Goal: Transaction & Acquisition: Purchase product/service

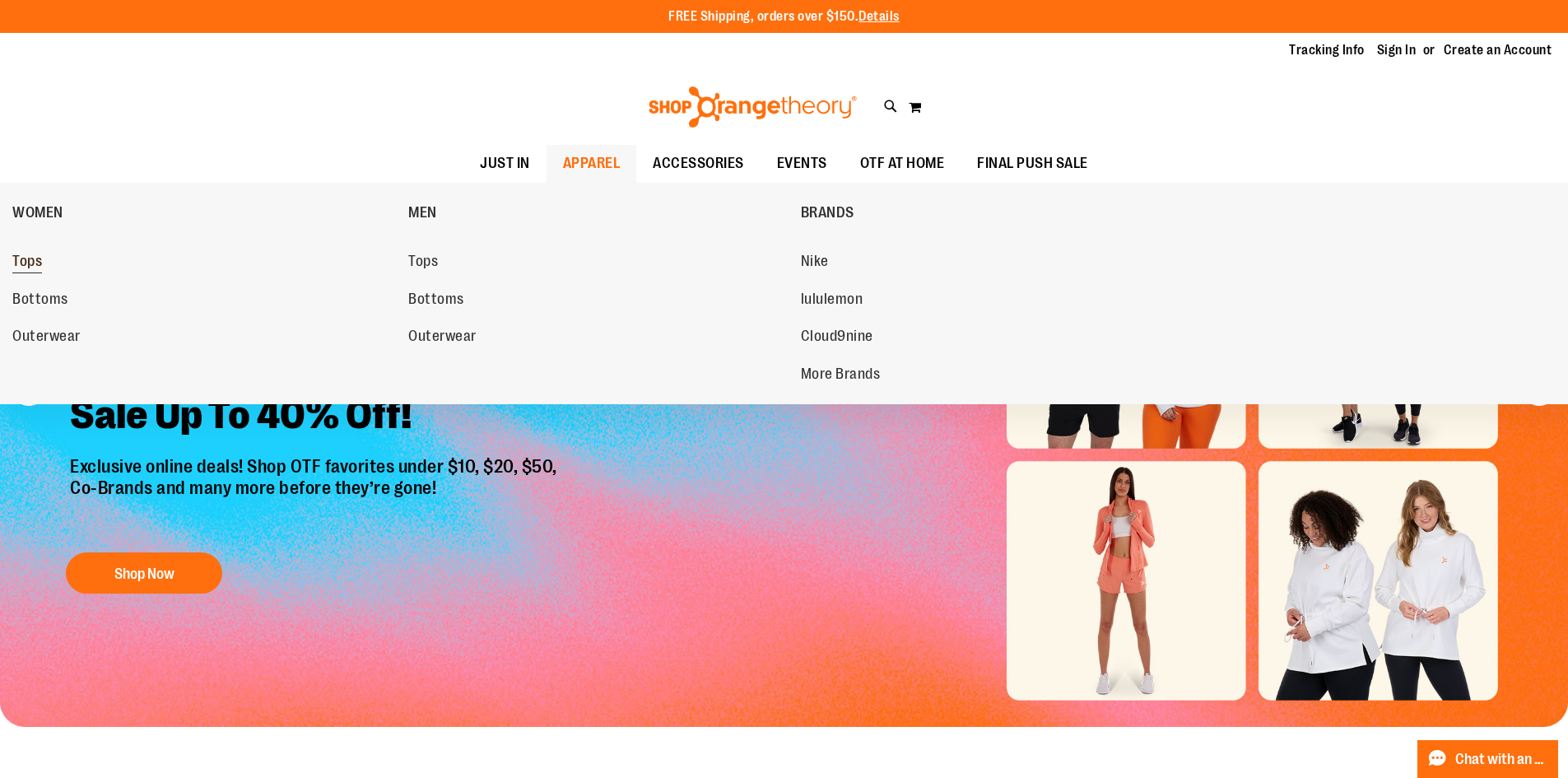
type input "**********"
click at [29, 261] on span "Tops" at bounding box center [27, 262] width 29 height 20
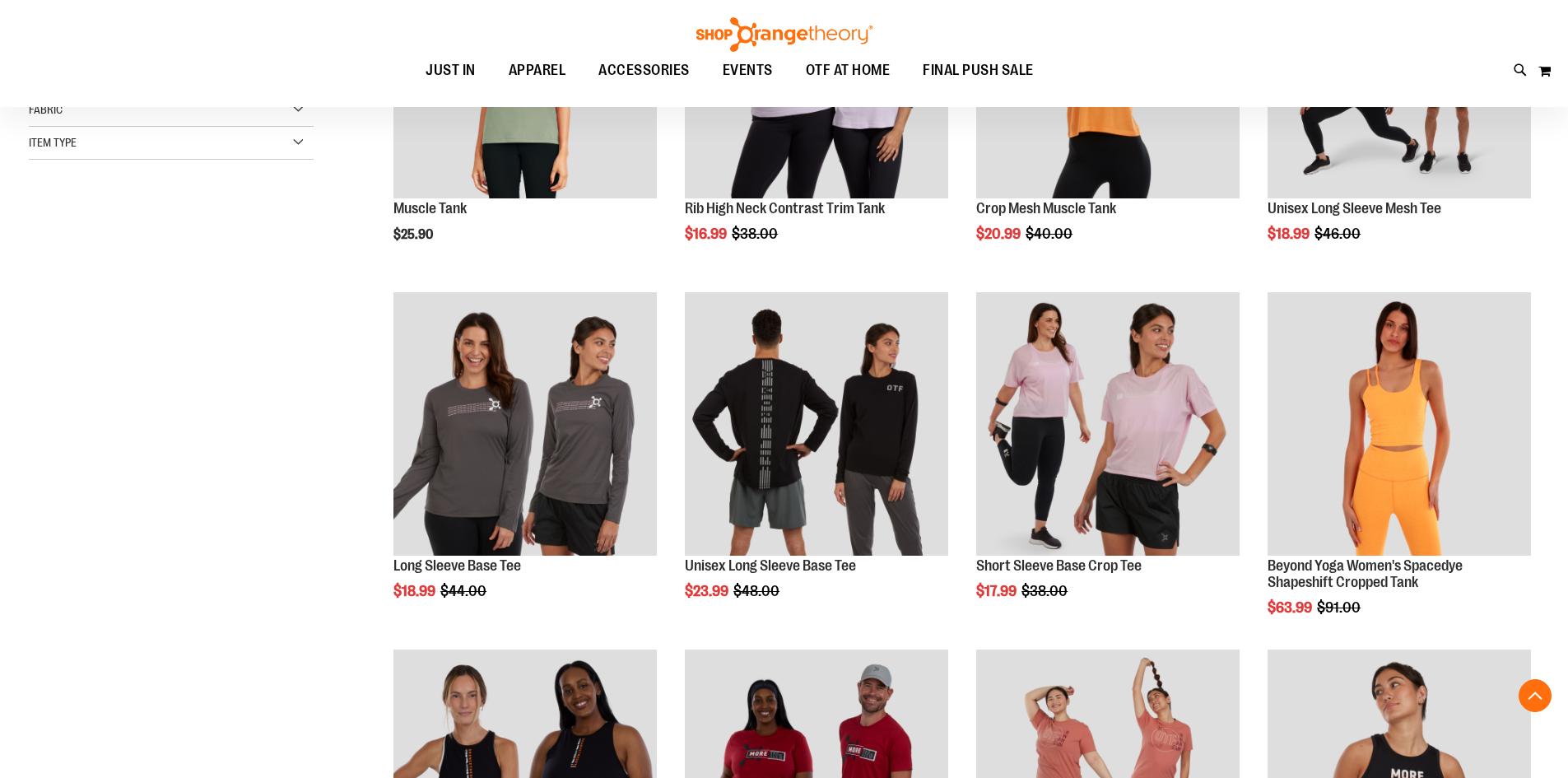
scroll to position [411, 0]
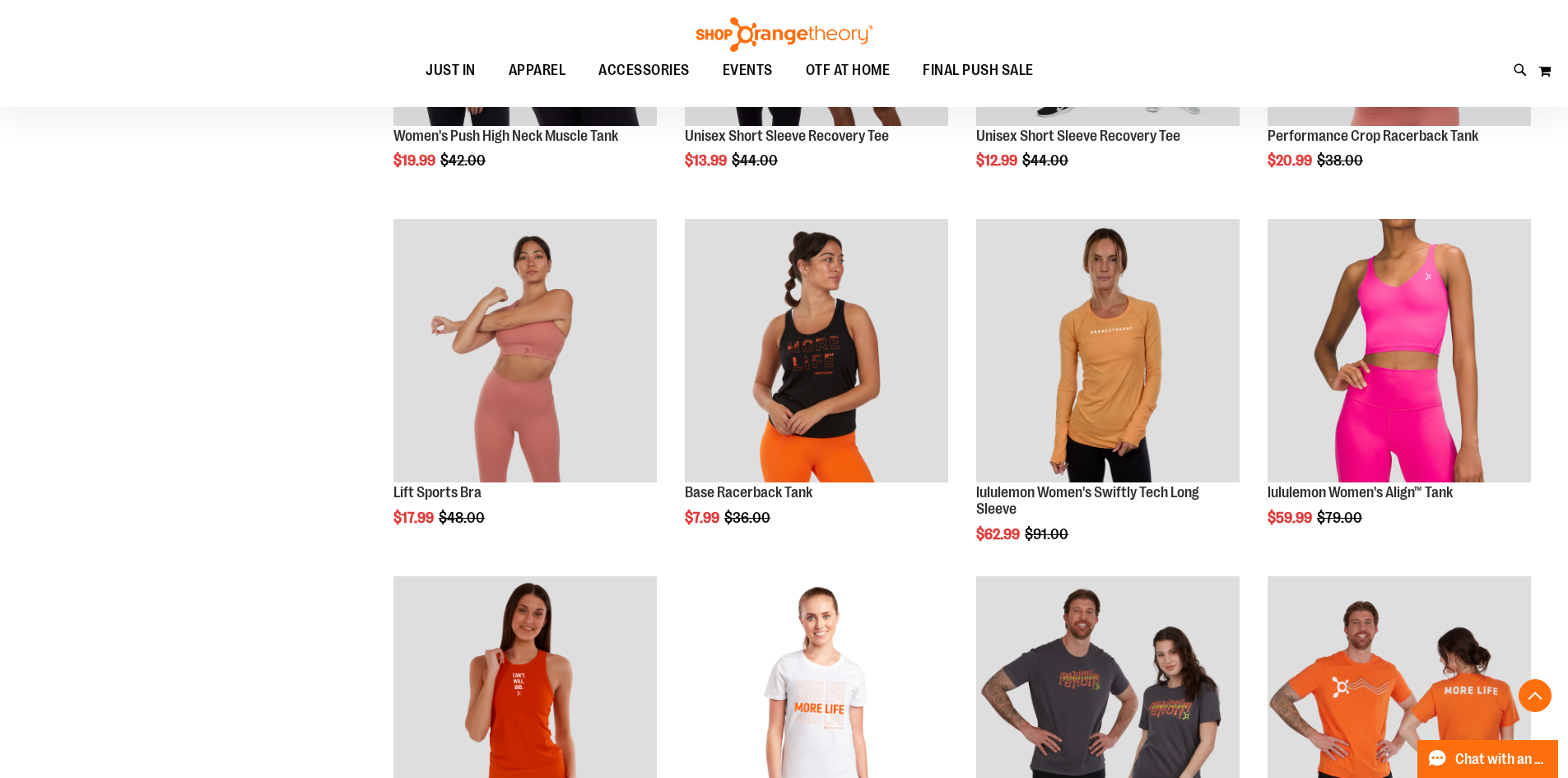
scroll to position [1316, 0]
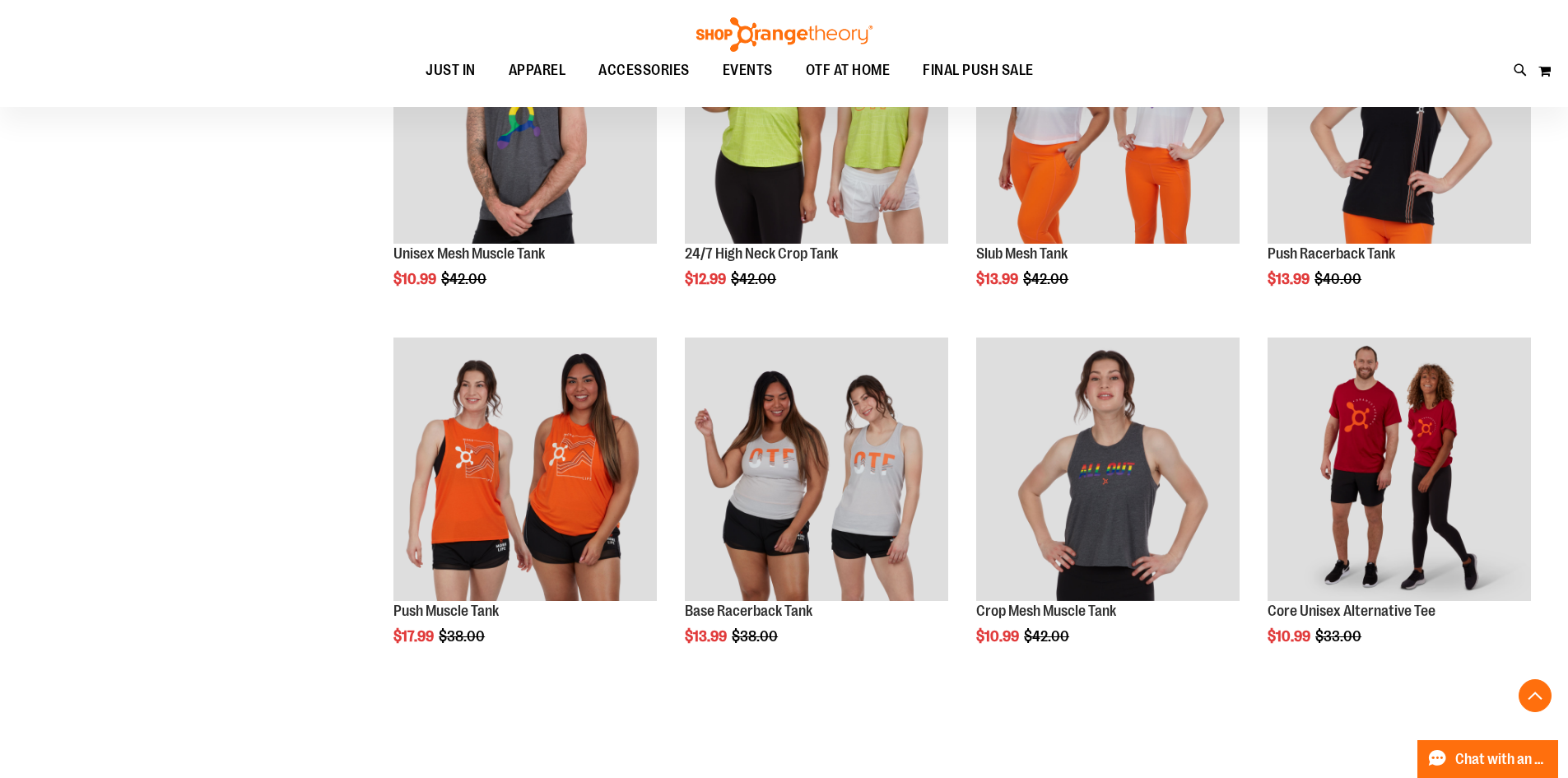
scroll to position [2634, 0]
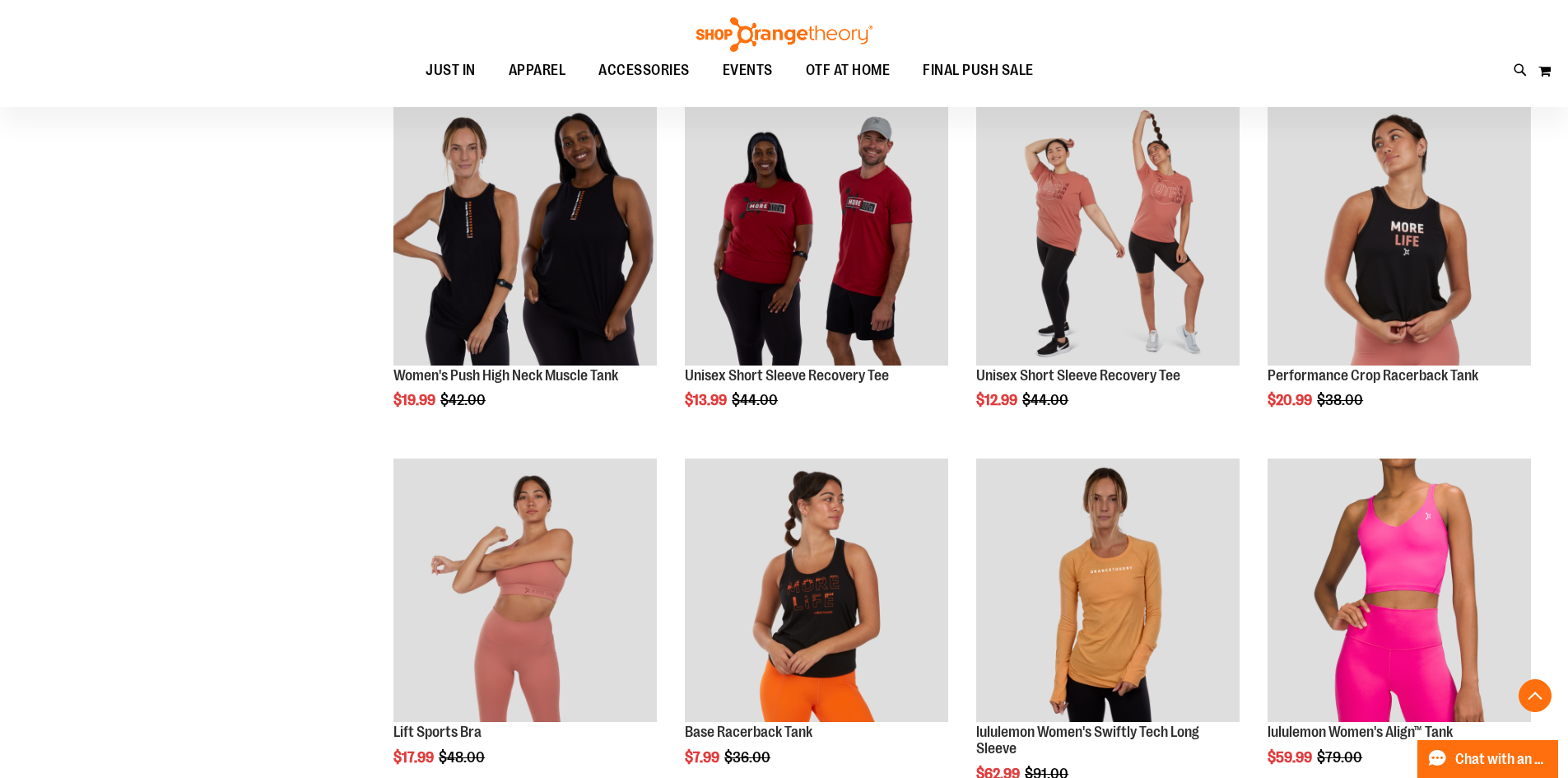
scroll to position [735, 0]
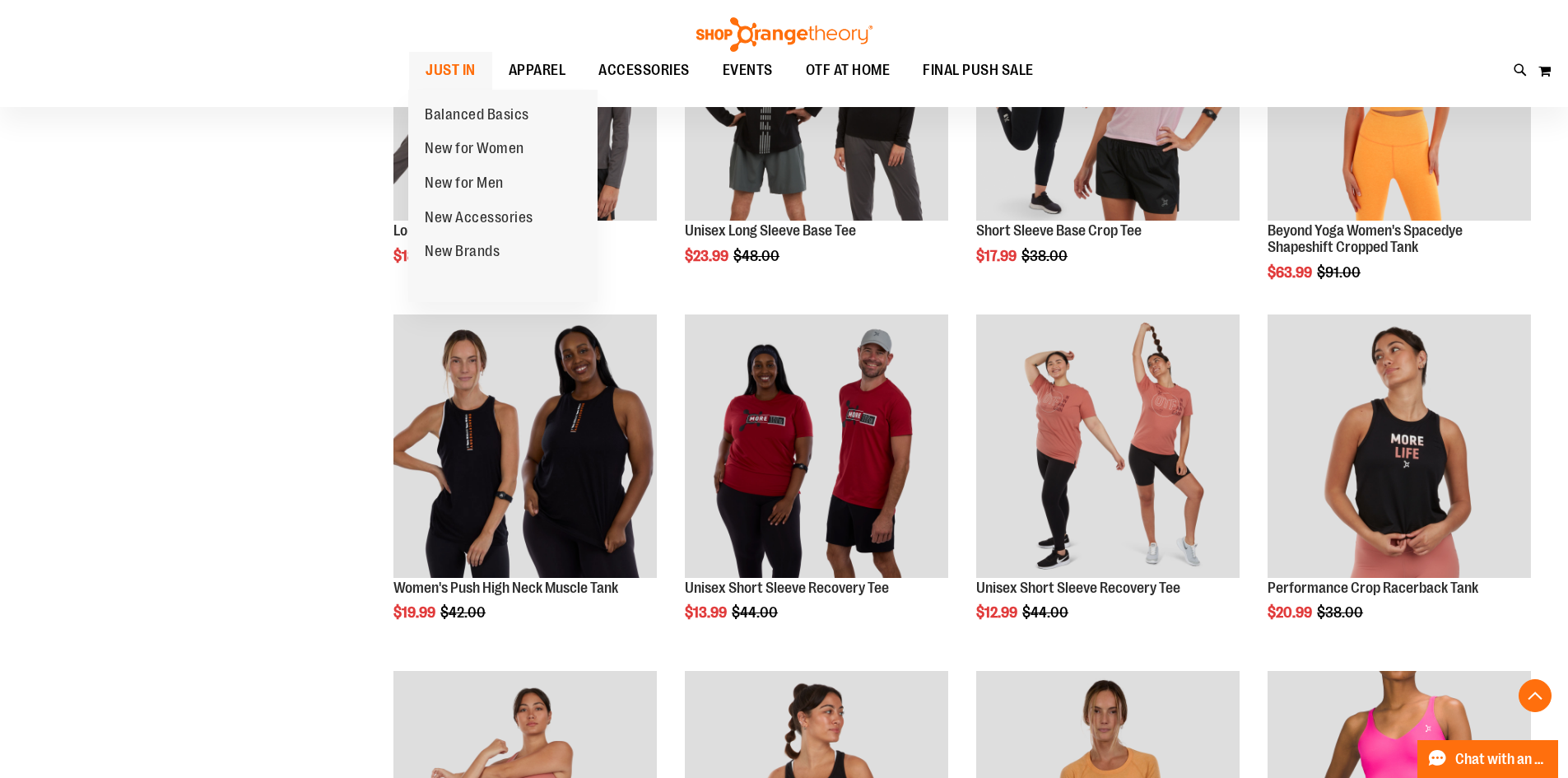
type input "**********"
click at [451, 65] on span "JUST IN" at bounding box center [450, 71] width 50 height 37
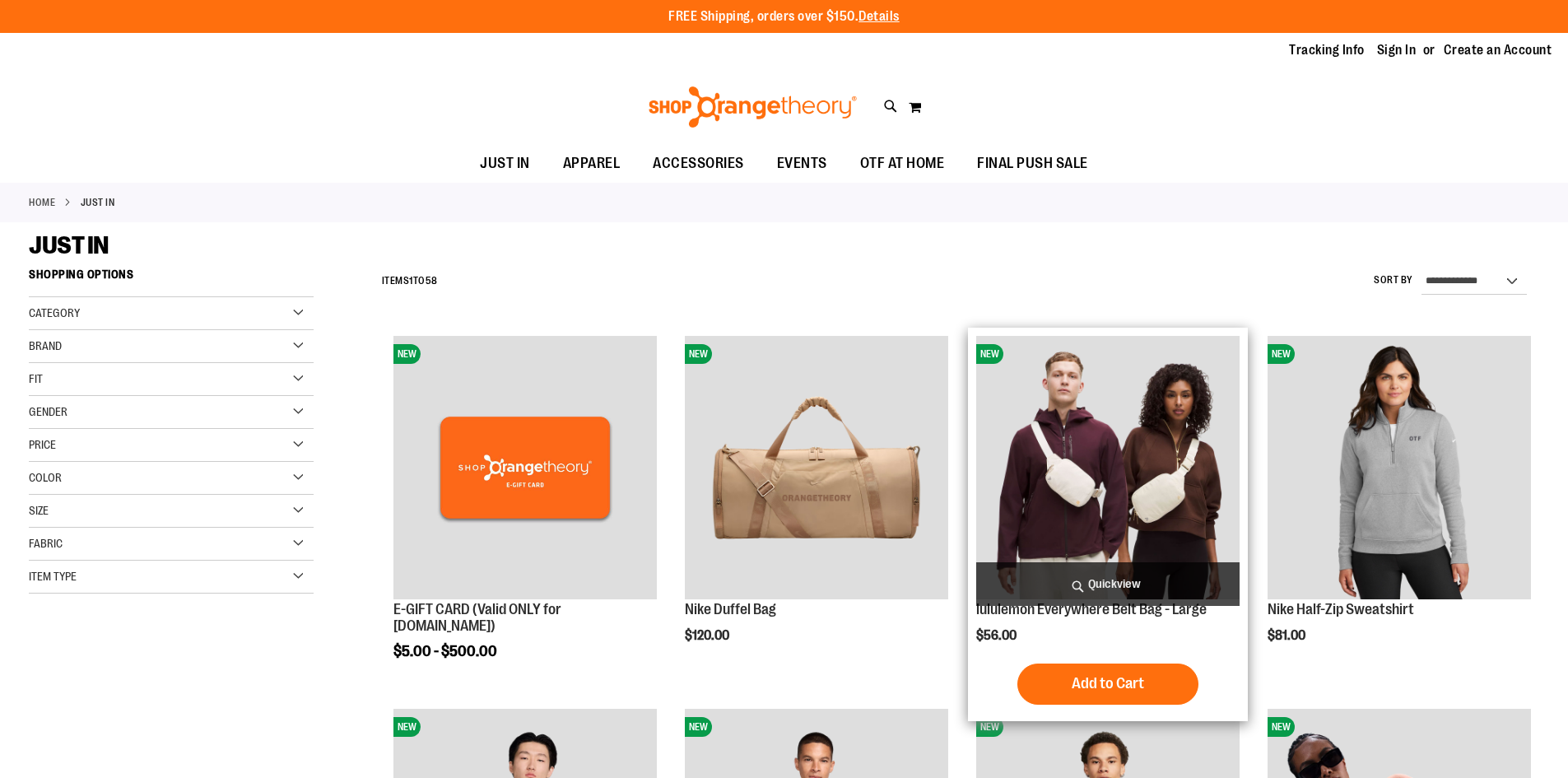
type input "**********"
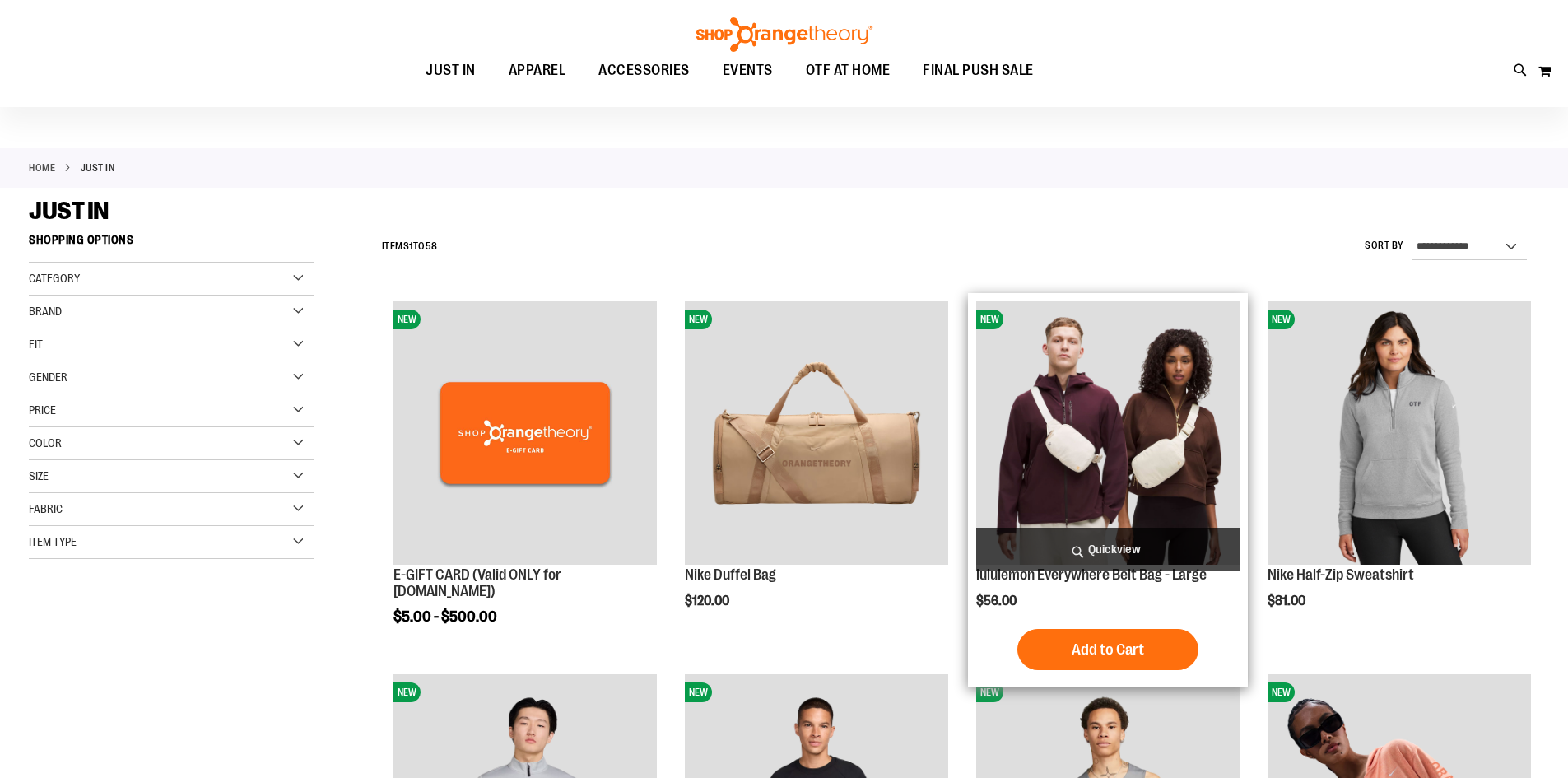
scroll to position [246, 0]
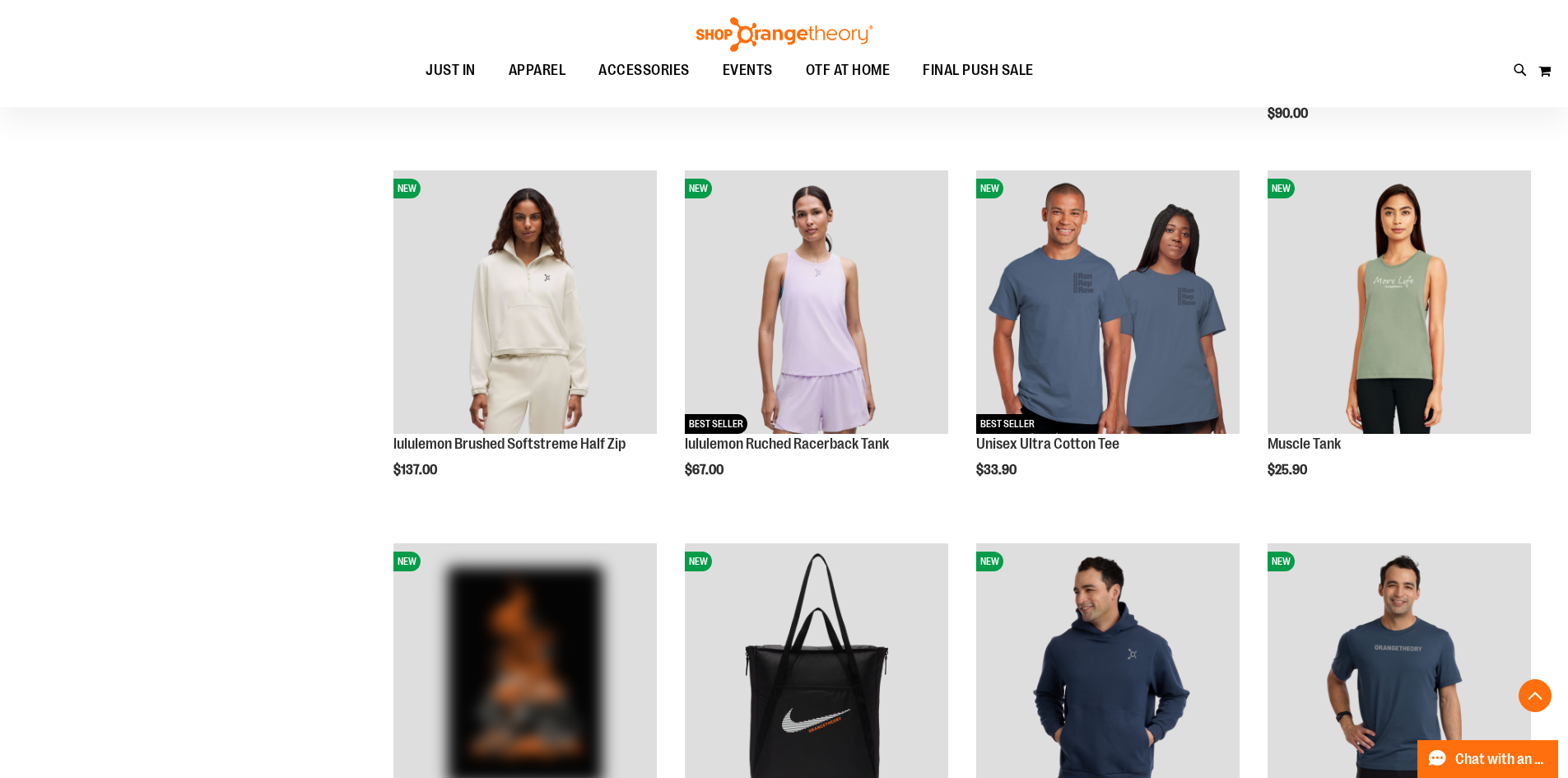
scroll to position [1316, 0]
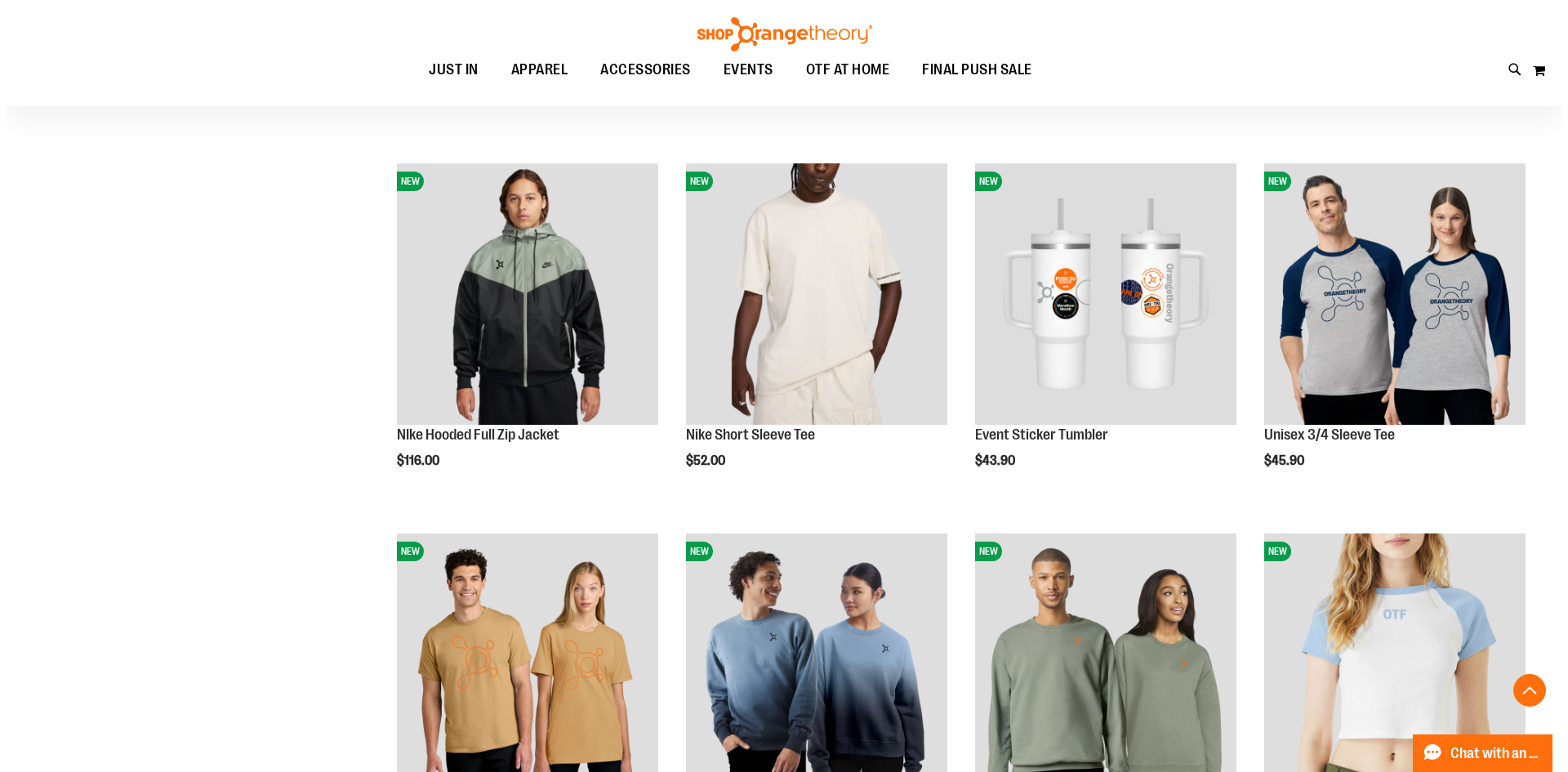
scroll to position [2934, 0]
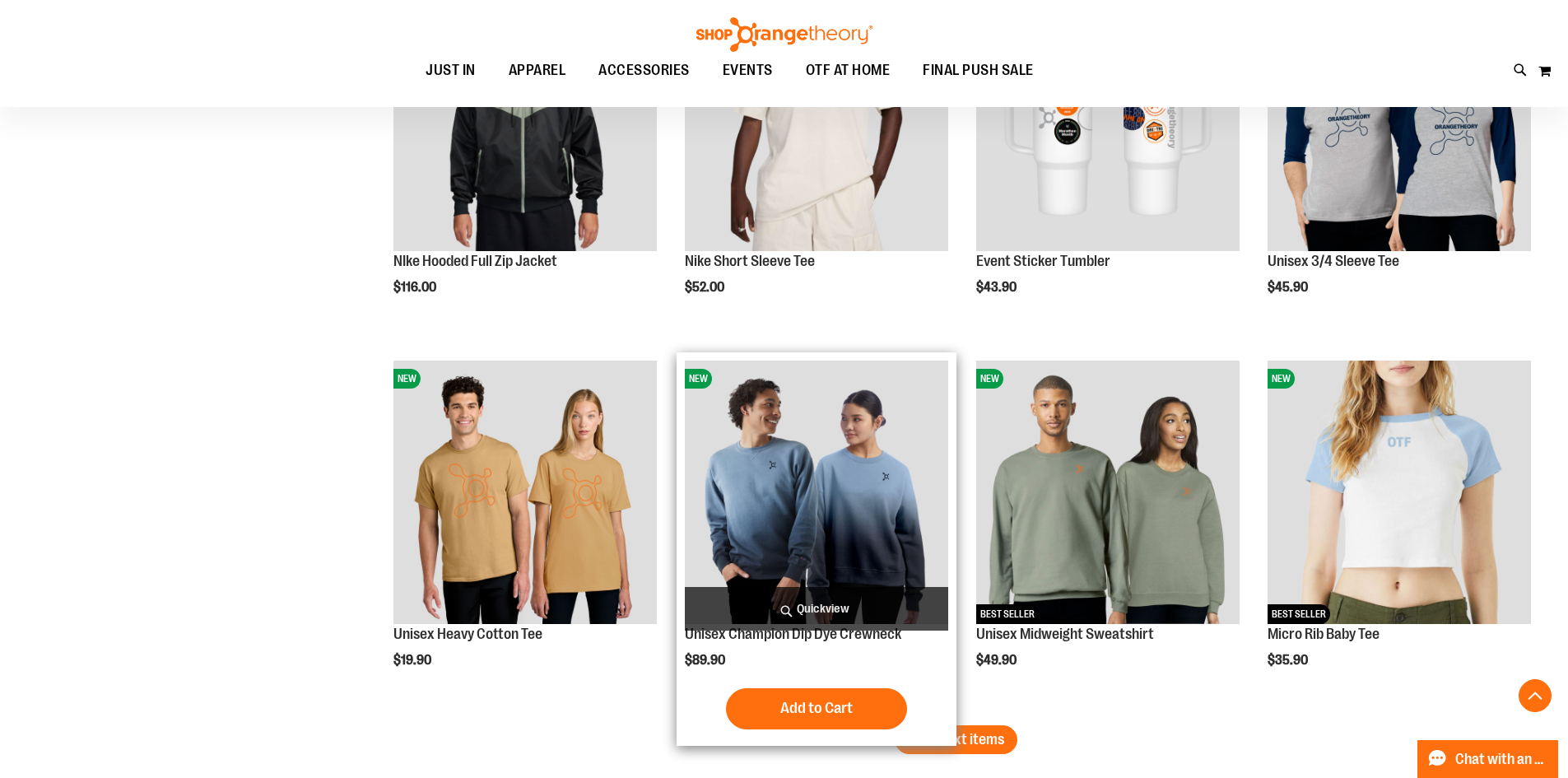
click at [829, 601] on span "Quickview" at bounding box center [816, 608] width 263 height 43
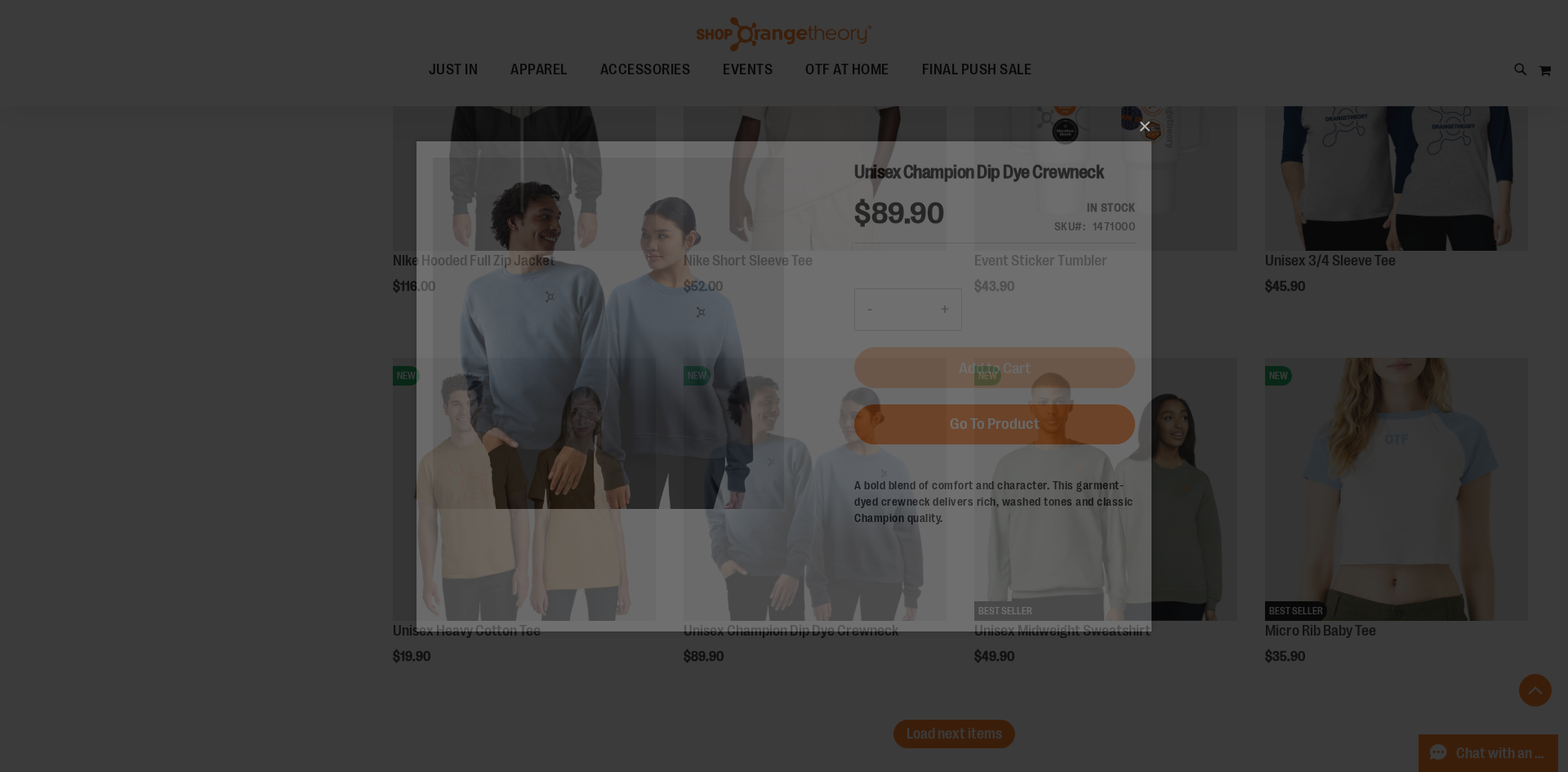
scroll to position [0, 0]
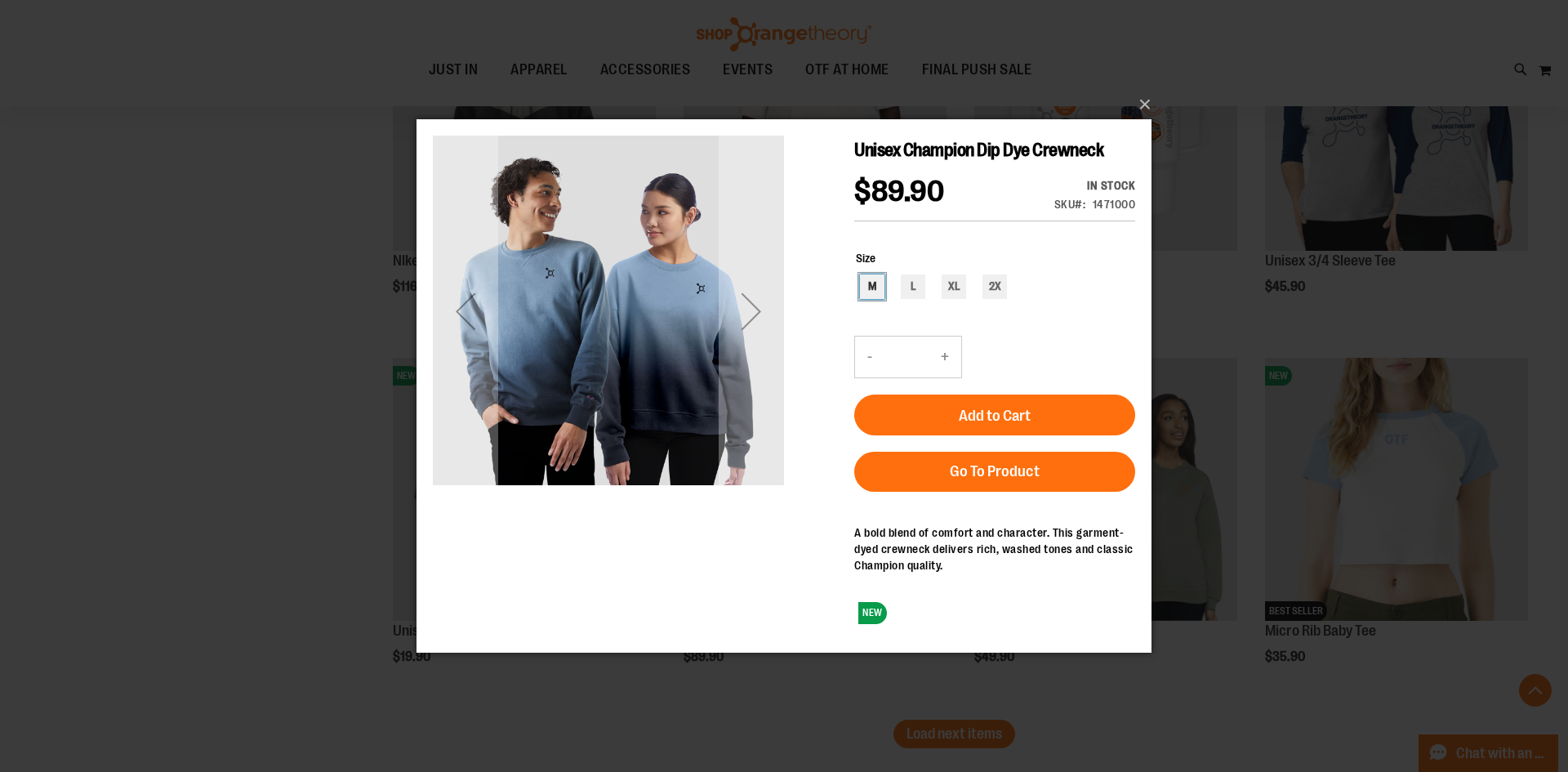
click at [864, 293] on div "M" at bounding box center [872, 286] width 25 height 25
type input "***"
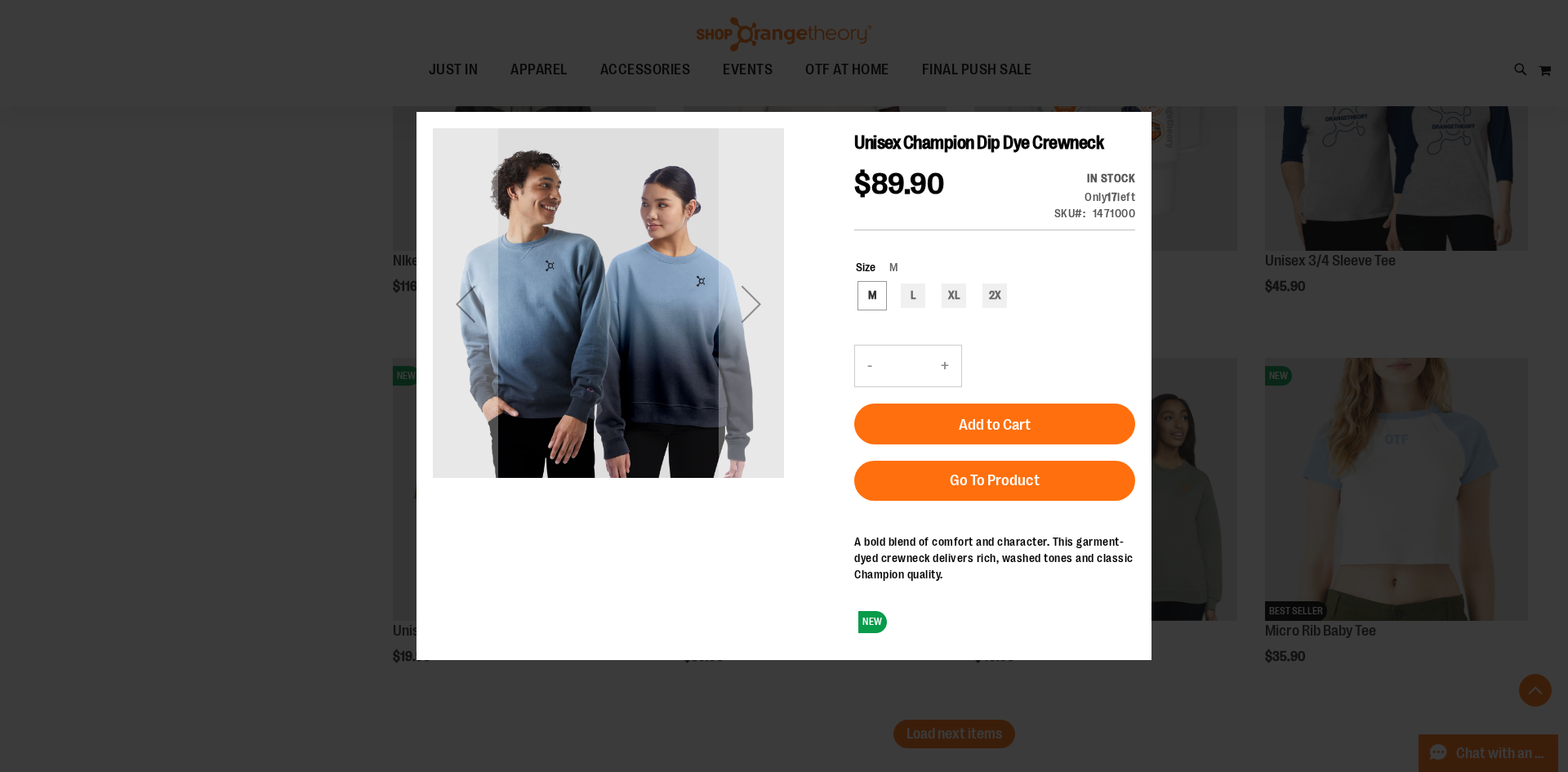
click at [943, 374] on button "+" at bounding box center [944, 365] width 33 height 40
click at [944, 362] on button "+" at bounding box center [944, 364] width 33 height 40
click at [870, 366] on button "-" at bounding box center [869, 364] width 29 height 40
type input "*"
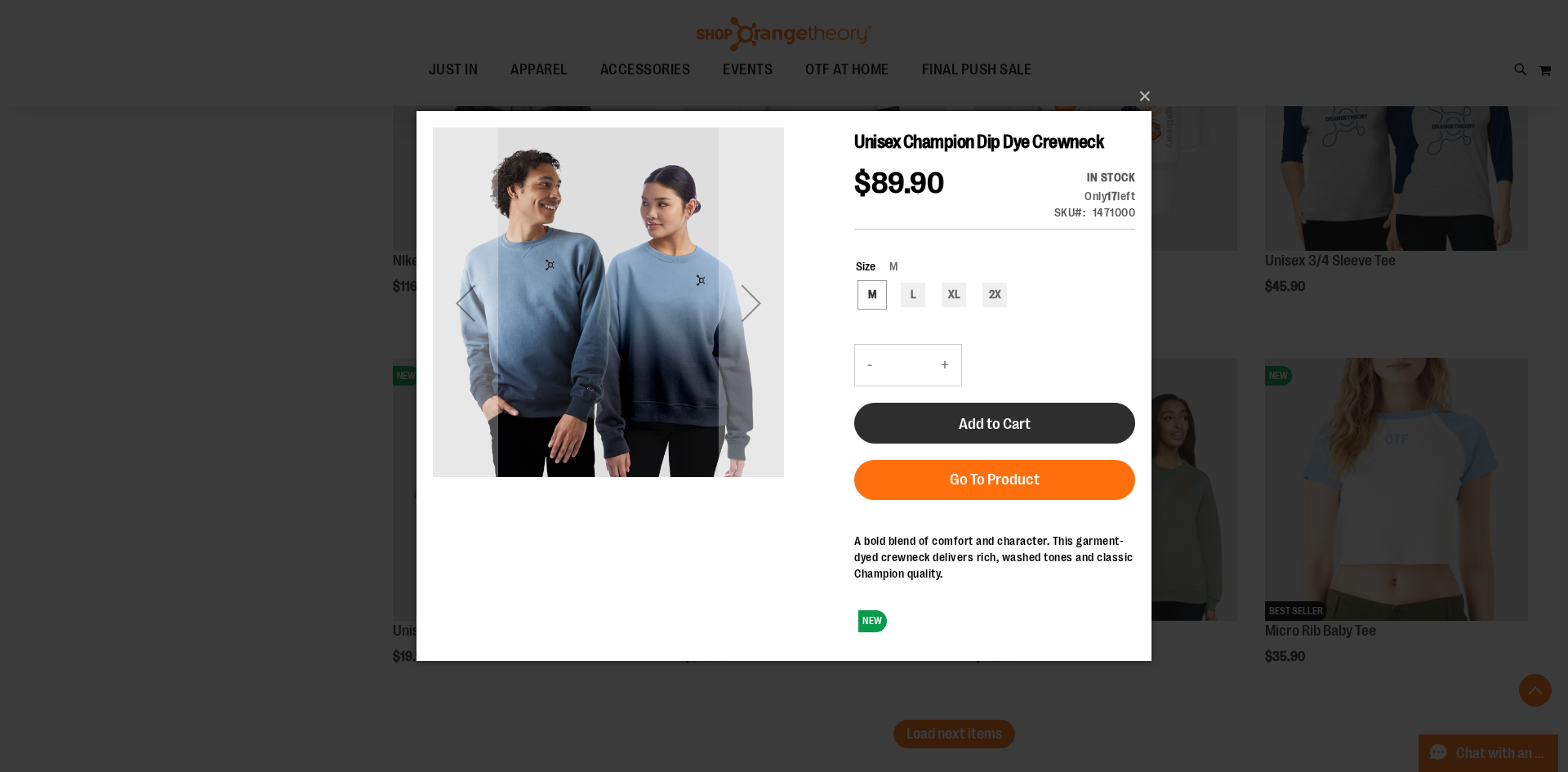
click at [988, 419] on span "Add to Cart" at bounding box center [995, 423] width 72 height 18
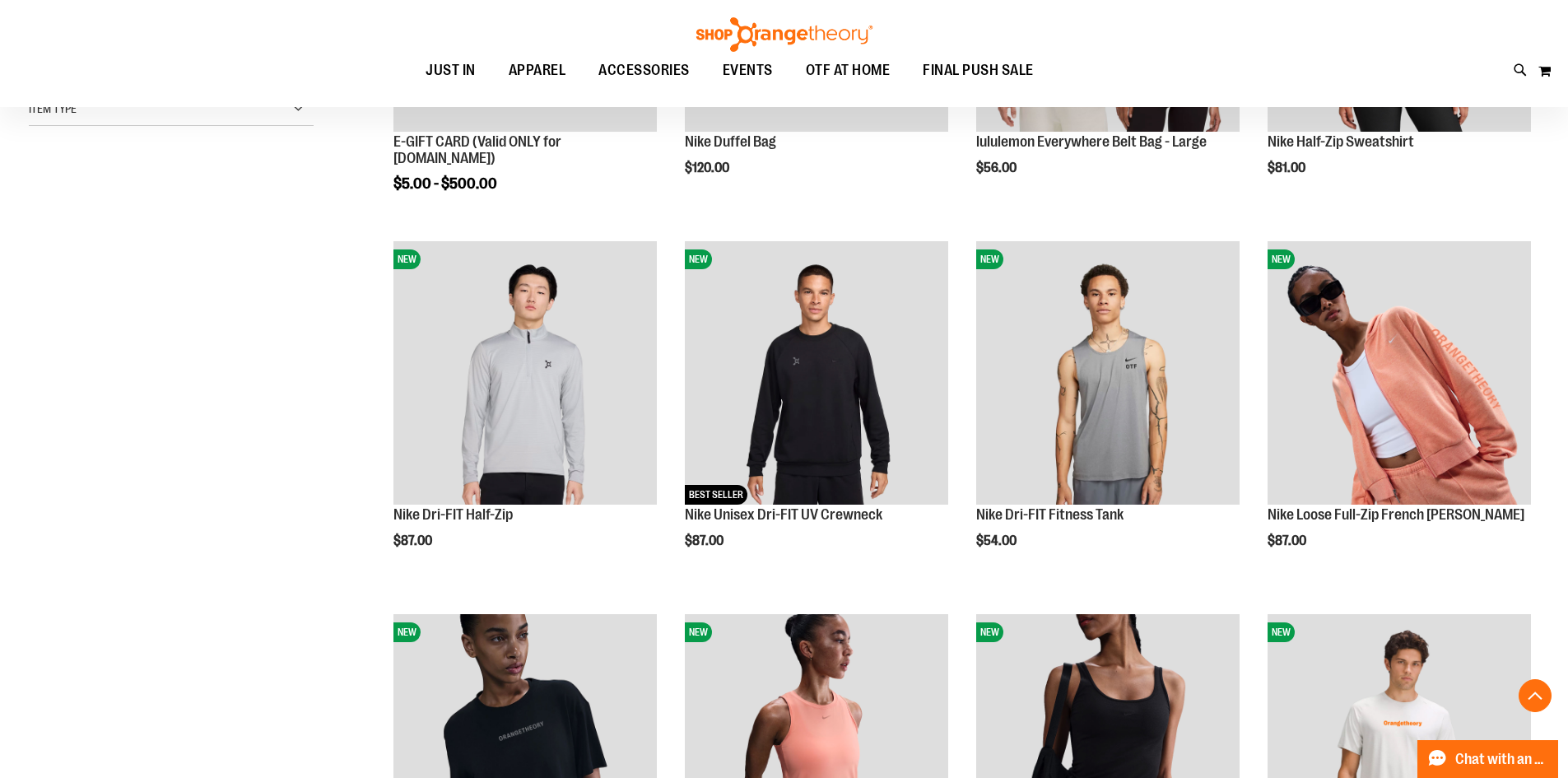
scroll to position [29, 0]
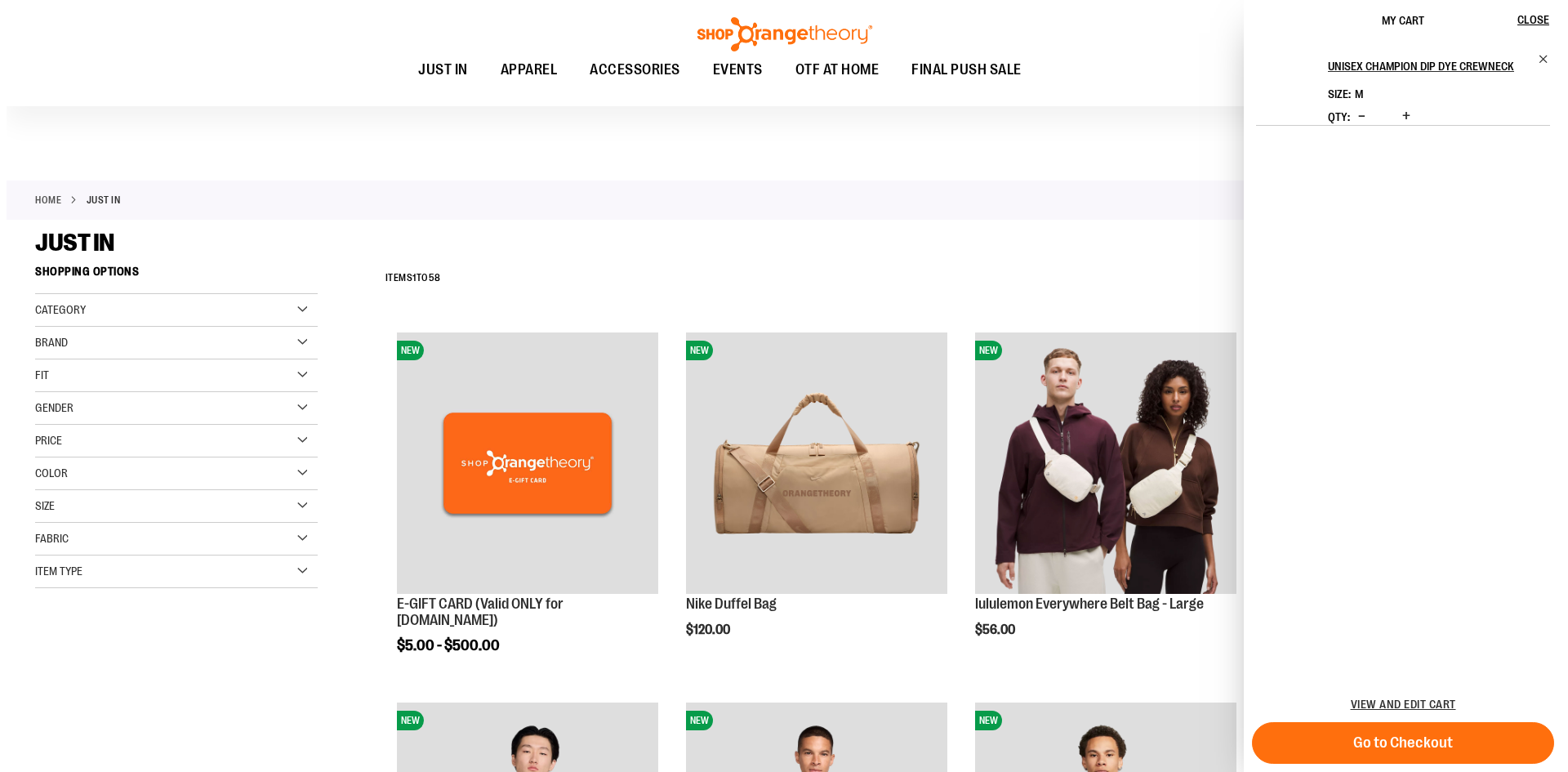
scroll to position [3321, 0]
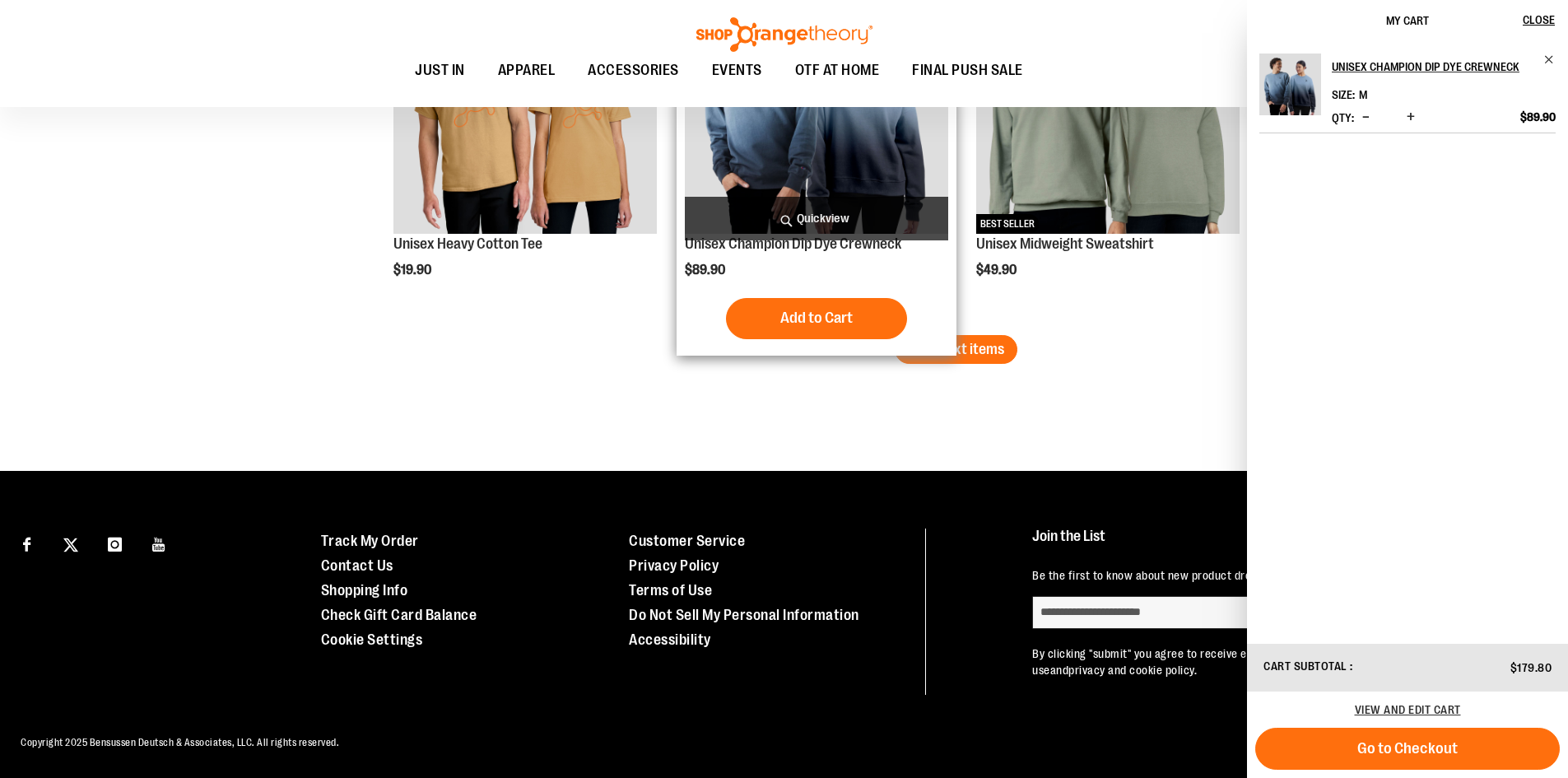
click at [816, 223] on span "Quickview" at bounding box center [816, 218] width 263 height 43
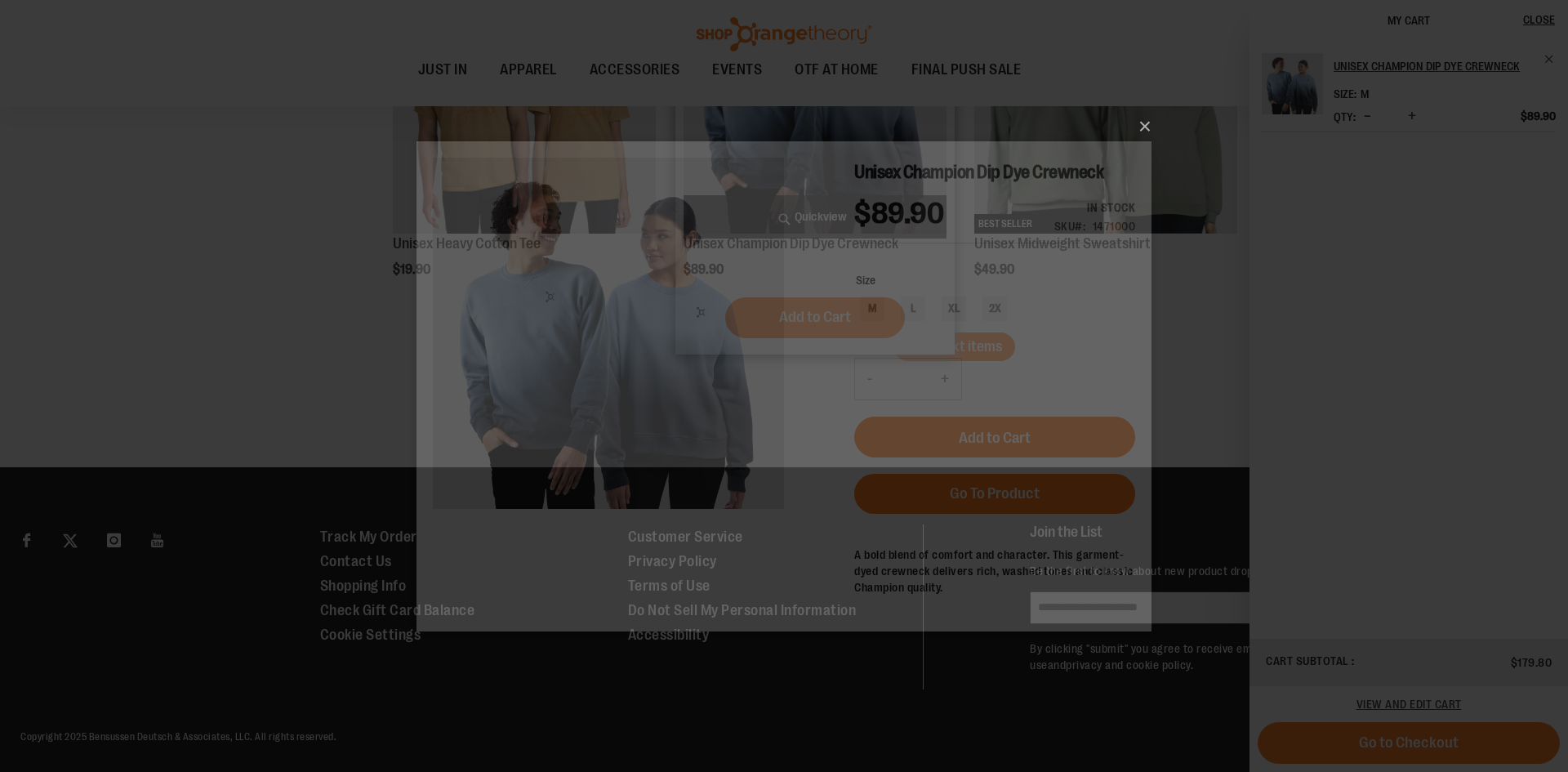
scroll to position [0, 0]
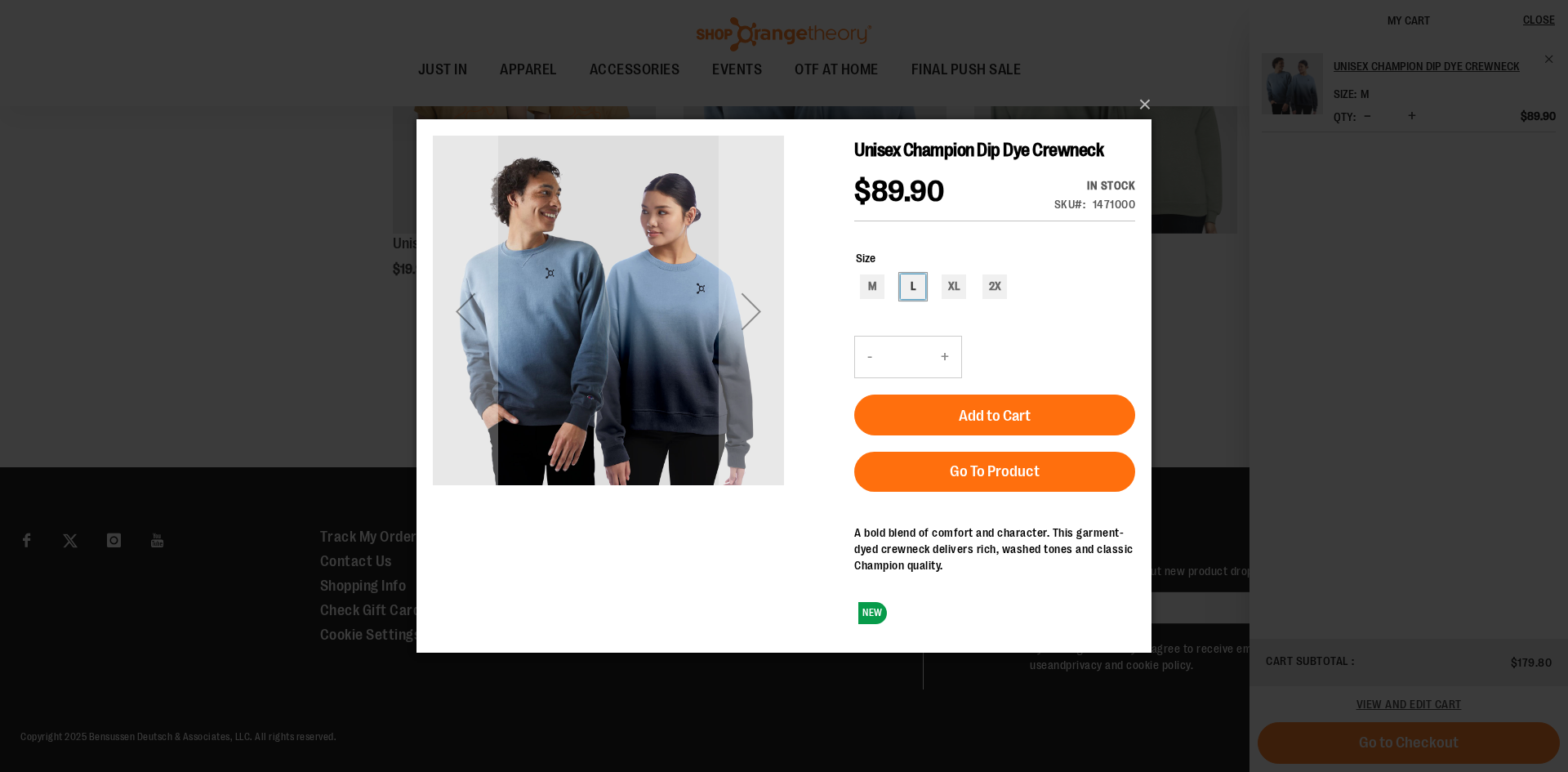
click at [913, 283] on div "L" at bounding box center [913, 286] width 25 height 25
type input "***"
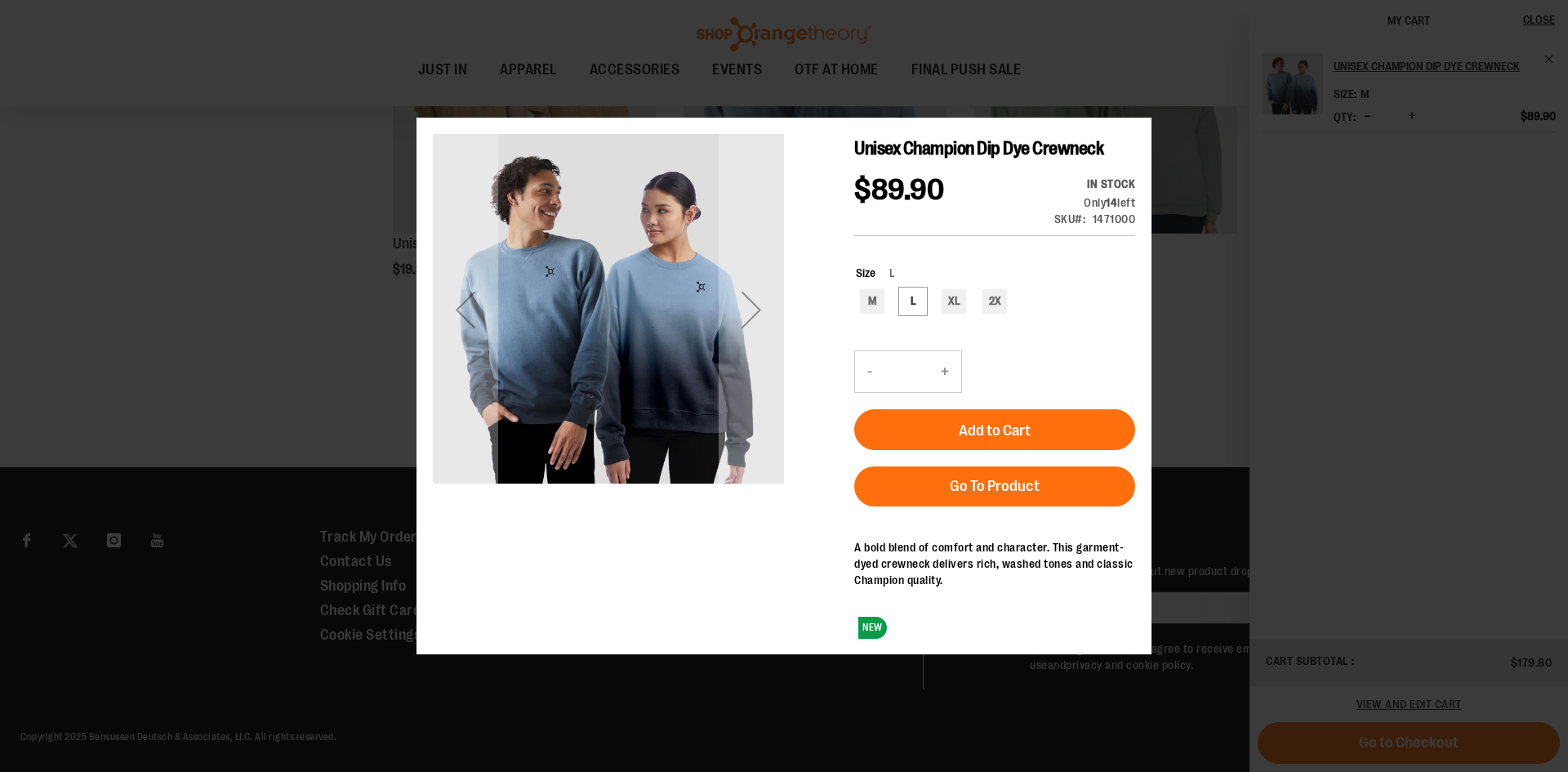
click at [947, 372] on button "+" at bounding box center [944, 371] width 33 height 40
type input "*"
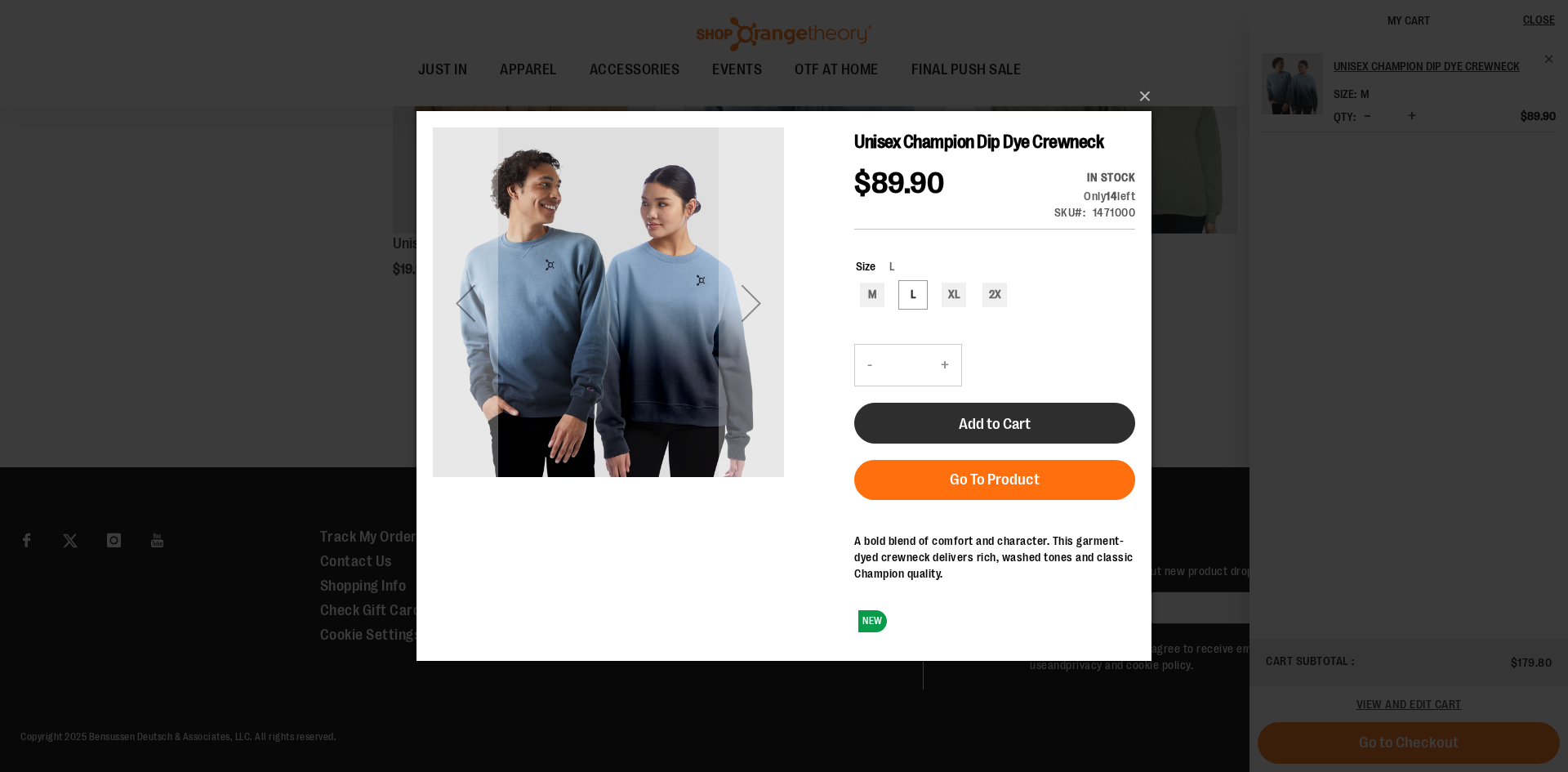
click at [994, 414] on span "Add to Cart" at bounding box center [995, 423] width 72 height 18
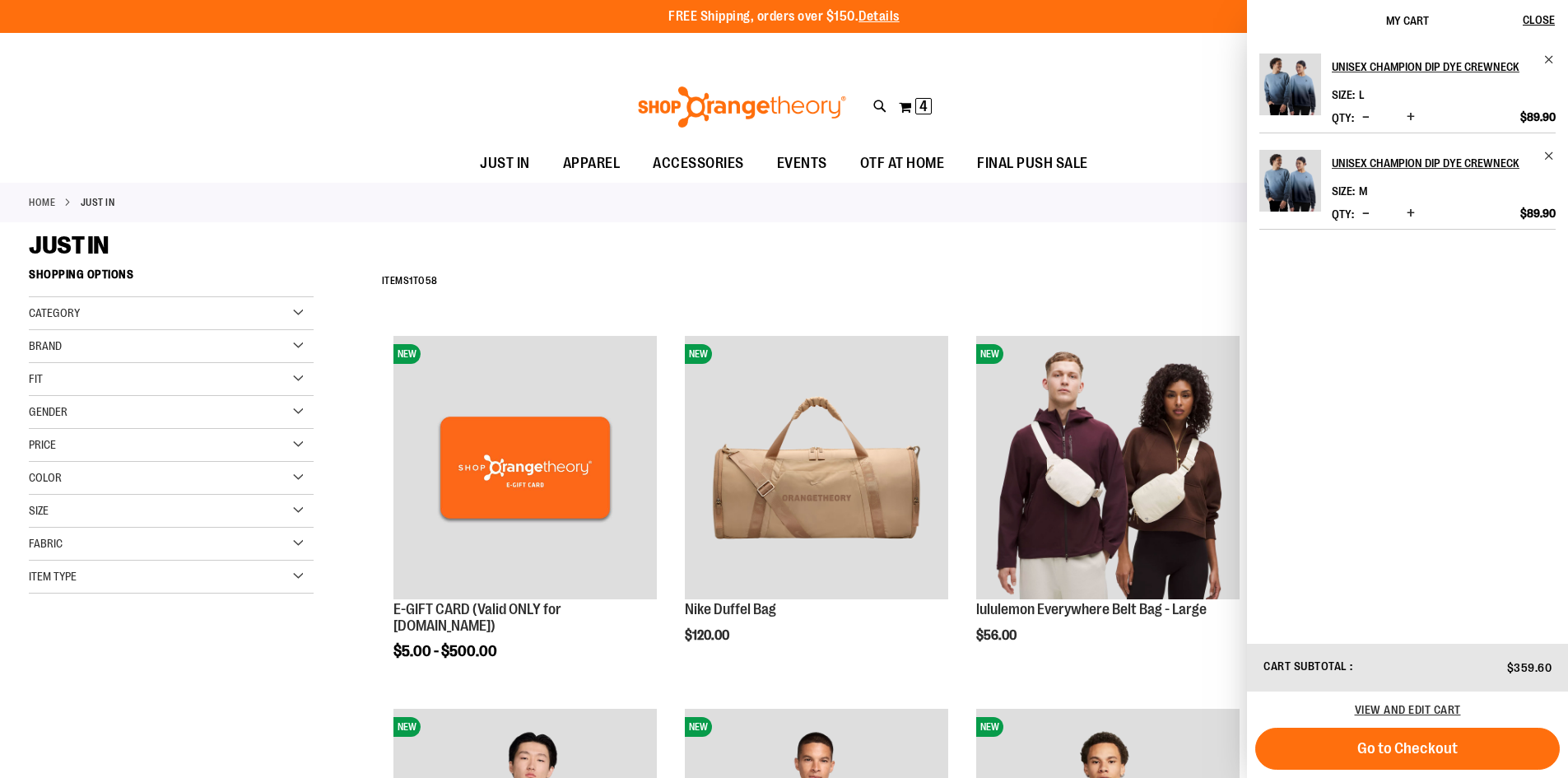
click at [1363, 115] on span "Decrease product quantity" at bounding box center [1365, 117] width 7 height 17
click at [1365, 212] on span "Decrease product quantity" at bounding box center [1365, 213] width 7 height 17
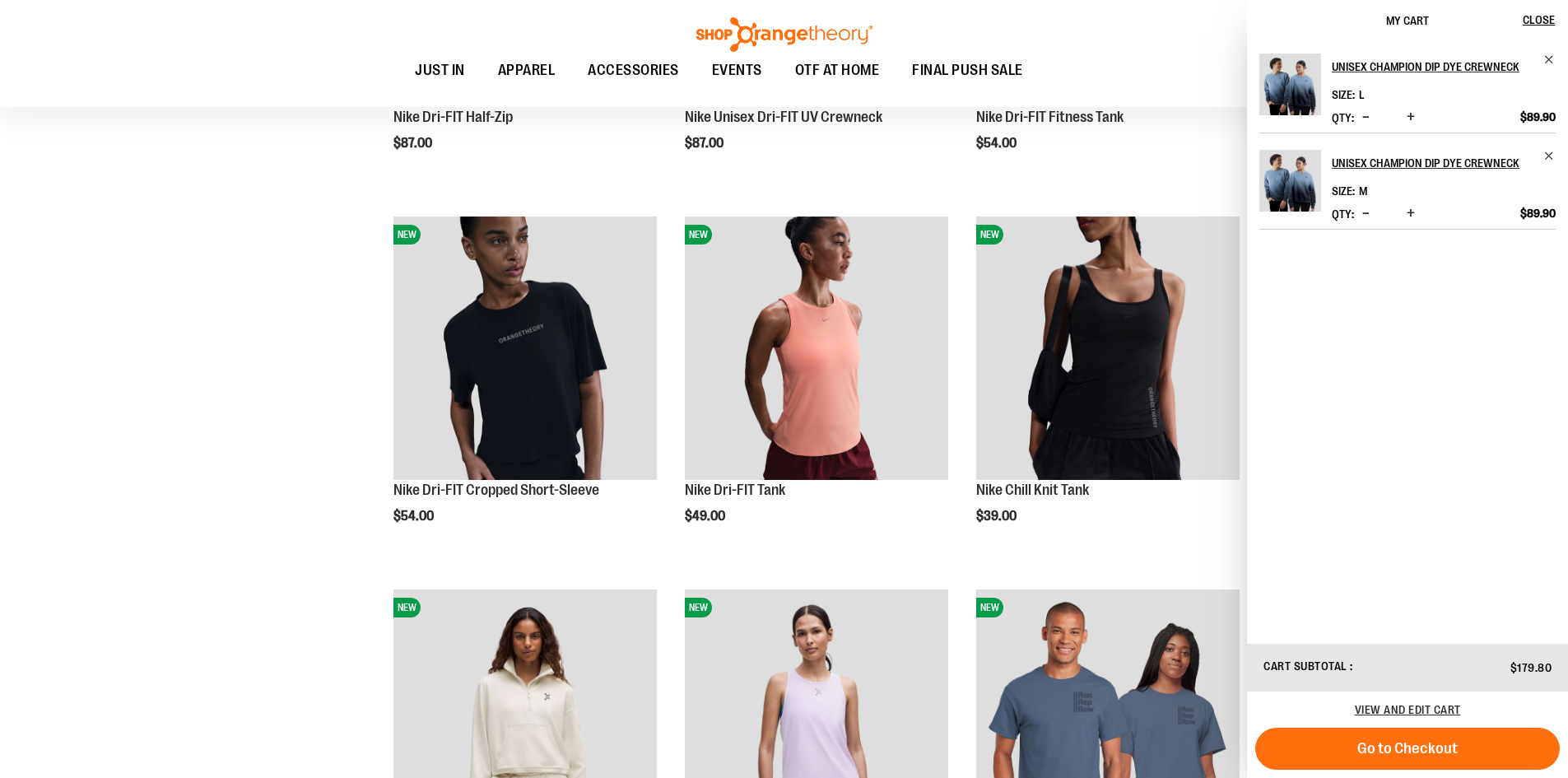
scroll to position [658, 0]
